Goal: Information Seeking & Learning: Learn about a topic

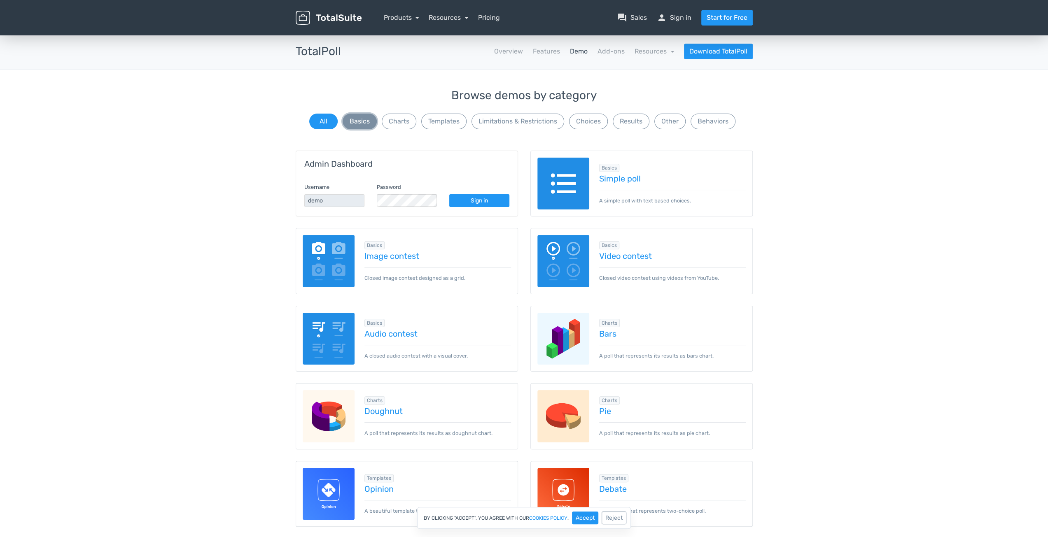
click at [354, 126] on button "Basics" at bounding box center [360, 122] width 34 height 16
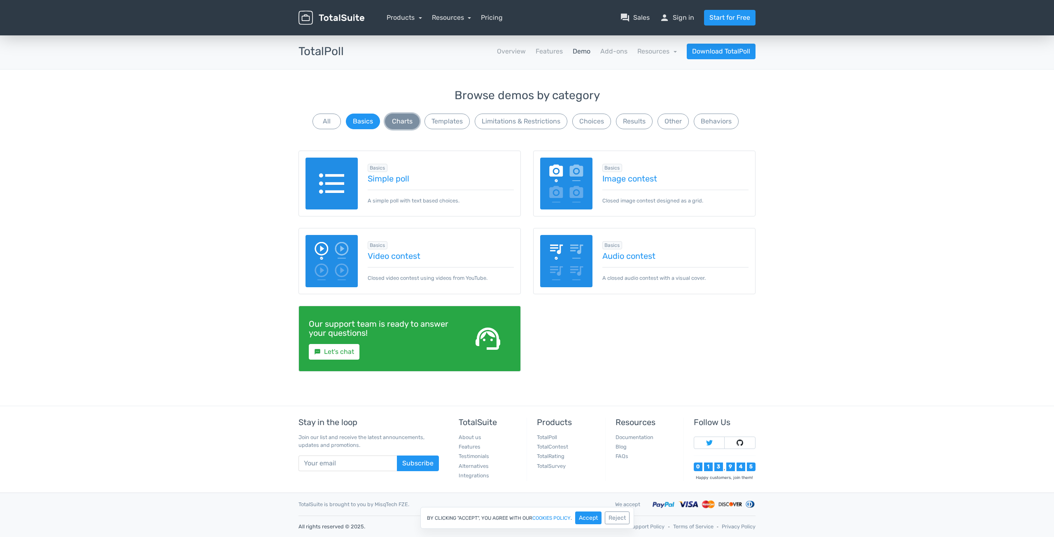
click at [406, 124] on button "Charts" at bounding box center [402, 122] width 35 height 16
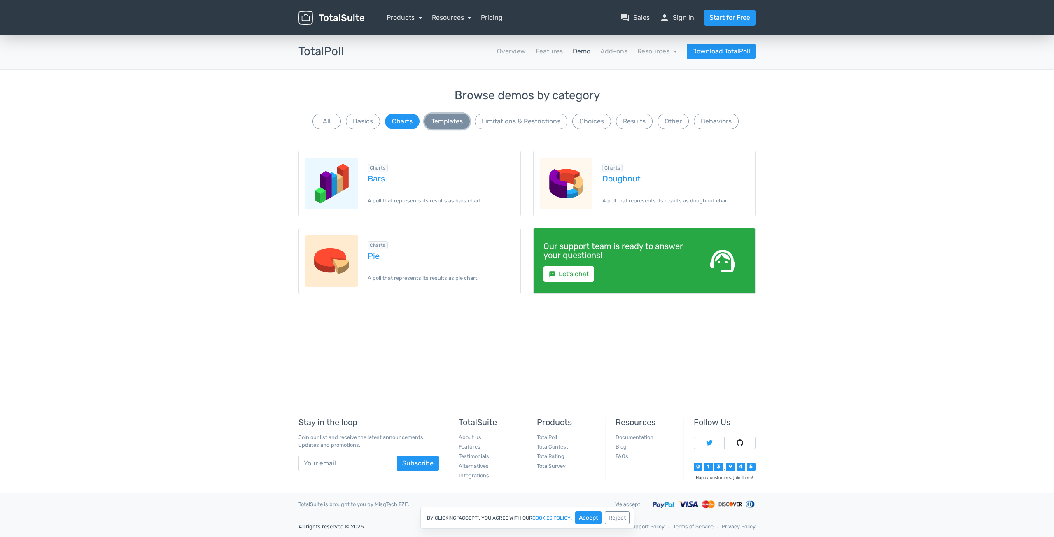
click at [434, 123] on button "Templates" at bounding box center [447, 122] width 45 height 16
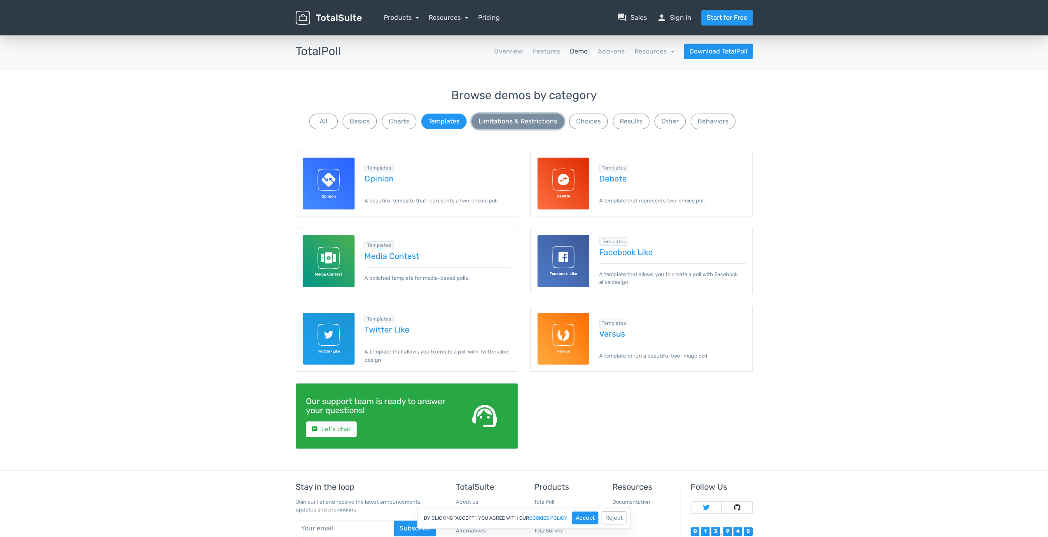
click at [487, 123] on button "Limitations & Restrictions" at bounding box center [517, 122] width 93 height 16
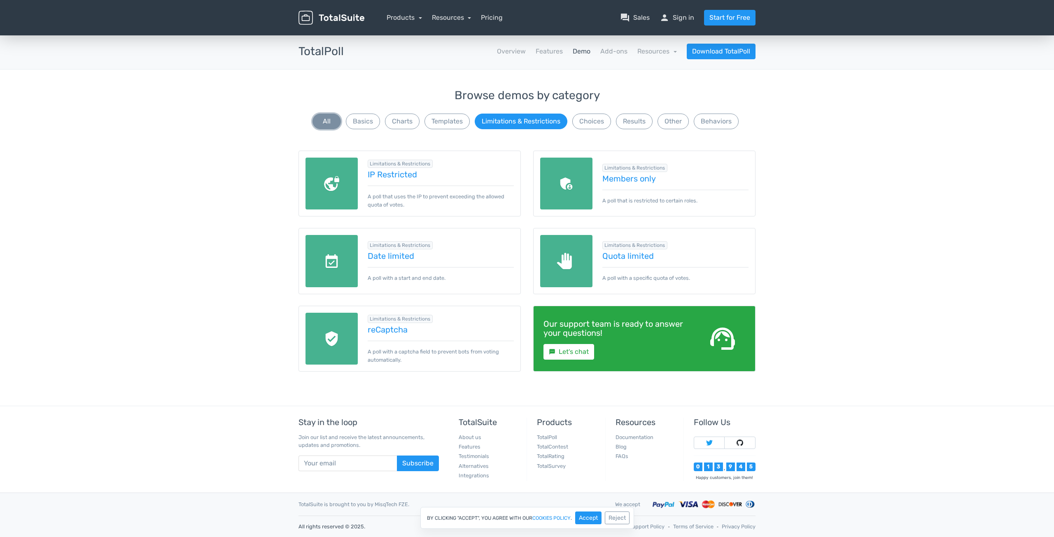
click at [324, 124] on button "All" at bounding box center [327, 122] width 28 height 16
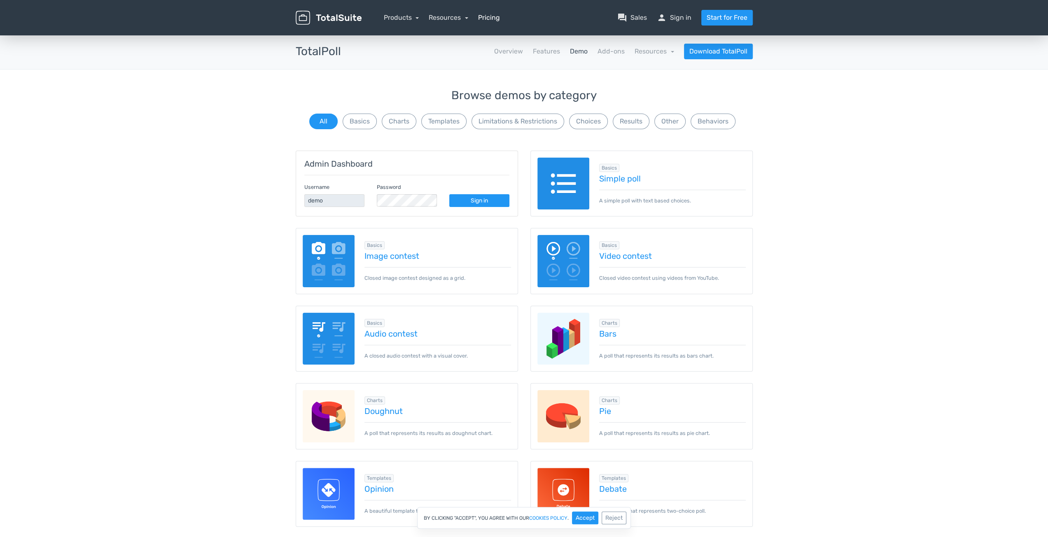
click at [498, 21] on link "Pricing" at bounding box center [489, 18] width 22 height 10
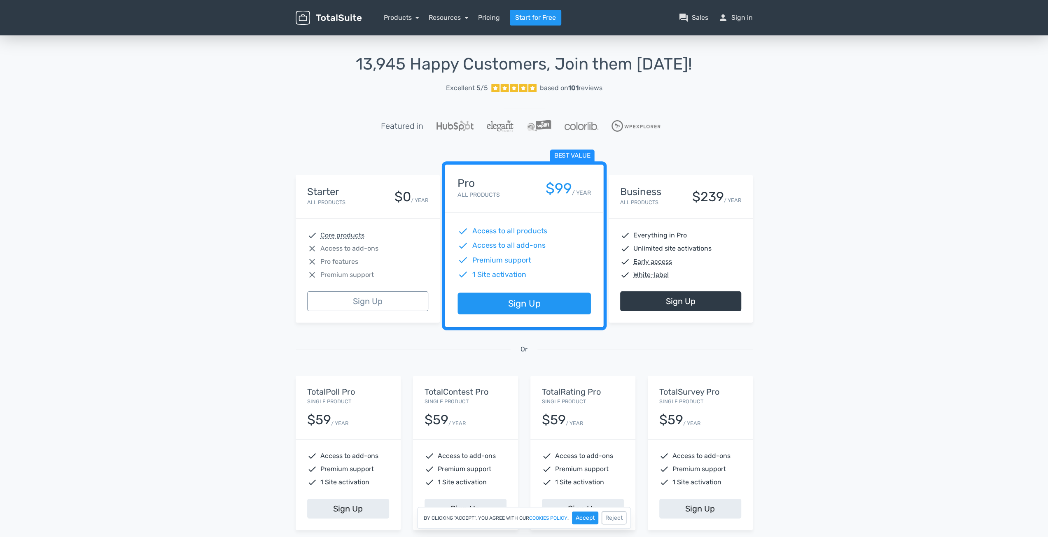
drag, startPoint x: 356, startPoint y: 39, endPoint x: 478, endPoint y: 66, distance: 124.9
click at [401, 43] on div "13,945 Happy Customers, Join them [DATE]! Excellent 5/5 based on 101 reviews Fe…" at bounding box center [524, 304] width 1048 height 541
